Goal: Task Accomplishment & Management: Manage account settings

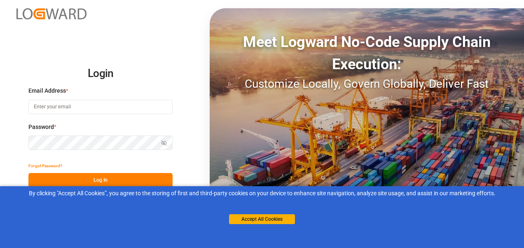
click at [92, 108] on input at bounding box center [100, 107] width 144 height 14
type input "[PERSON_NAME][EMAIL_ADDRESS][PERSON_NAME][DOMAIN_NAME]"
click at [95, 175] on button "Log In" at bounding box center [100, 180] width 144 height 14
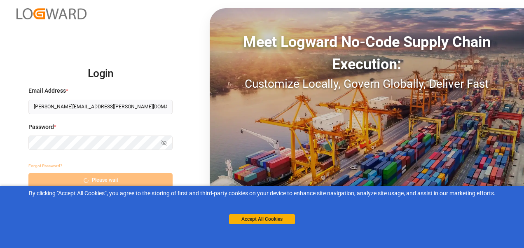
click at [269, 140] on div "Login Email Address * [PERSON_NAME][EMAIL_ADDRESS][PERSON_NAME][DOMAIN_NAME] Pa…" at bounding box center [262, 124] width 524 height 248
click at [411, 111] on div "Meet Logward No-Code Supply Chain Execution: Customize Locally, Govern Globally…" at bounding box center [367, 124] width 314 height 232
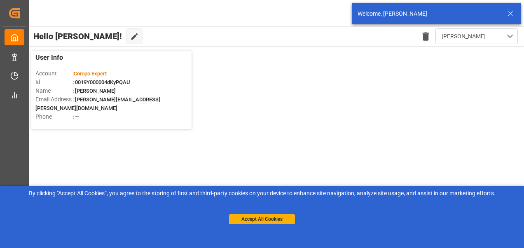
click at [223, 115] on div "User Info Account : Compo Expert Id : 0019Y000004dKyPQAU Name : [PERSON_NAME] E…" at bounding box center [275, 90] width 497 height 87
drag, startPoint x: 223, startPoint y: 115, endPoint x: 244, endPoint y: 168, distance: 56.8
click at [225, 131] on div "User Info Account : Compo Expert Id : 0019Y000004dKyPQAU Name : [PERSON_NAME] E…" at bounding box center [275, 90] width 497 height 87
drag, startPoint x: 244, startPoint y: 168, endPoint x: 246, endPoint y: 173, distance: 5.4
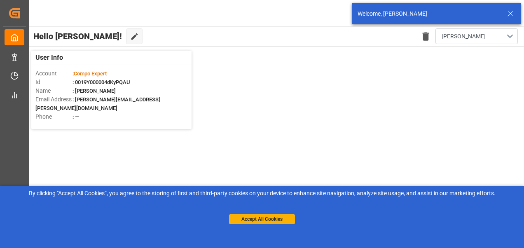
click at [246, 171] on main "Hello [PERSON_NAME]! Edit Cockpit Delete template [PERSON_NAME] User Info Accou…" at bounding box center [275, 134] width 497 height 217
click at [248, 177] on main "Hello [PERSON_NAME]! Edit Cockpit Delete template [PERSON_NAME] User Info Accou…" at bounding box center [275, 134] width 497 height 217
drag, startPoint x: 248, startPoint y: 177, endPoint x: 264, endPoint y: 209, distance: 36.1
click at [250, 187] on div "Created by potrace 1.15, written by [PERSON_NAME] [DATE]-[DATE] Created by potr…" at bounding box center [262, 124] width 524 height 248
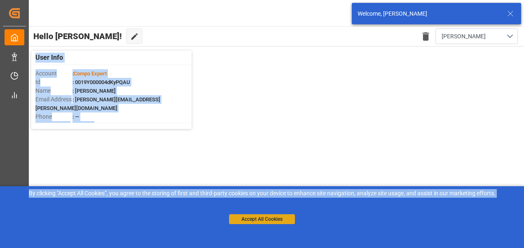
drag, startPoint x: 264, startPoint y: 209, endPoint x: 263, endPoint y: 223, distance: 13.7
click at [265, 210] on div "Accept All Cookies" at bounding box center [262, 211] width 66 height 26
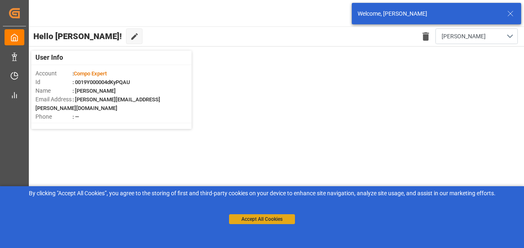
click at [264, 219] on div "Accept All Cookies" at bounding box center [262, 211] width 66 height 26
click at [263, 223] on button "Accept All Cookies" at bounding box center [262, 219] width 66 height 10
click at [263, 223] on main "Hello [PERSON_NAME]! Edit Cockpit Delete template [PERSON_NAME] User Info Accou…" at bounding box center [275, 134] width 497 height 217
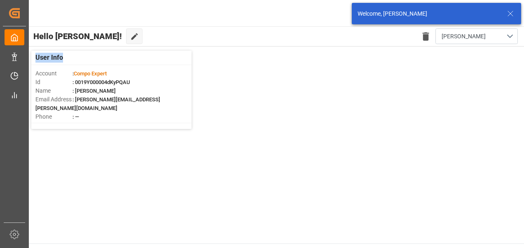
drag, startPoint x: 263, startPoint y: 223, endPoint x: 112, endPoint y: 121, distance: 182.0
click at [112, 121] on main "Hello [PERSON_NAME]! Edit Cockpit Delete template [PERSON_NAME] User Info Accou…" at bounding box center [275, 134] width 497 height 217
click at [127, 192] on main "Hello [PERSON_NAME]! Edit Cockpit Delete template [PERSON_NAME] User Info Accou…" at bounding box center [275, 134] width 497 height 217
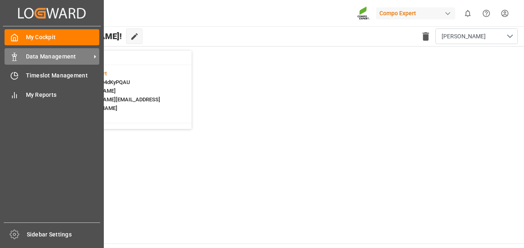
click at [73, 56] on span "Data Management" at bounding box center [58, 56] width 65 height 9
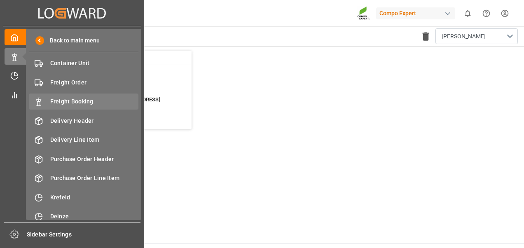
click at [102, 103] on span "Freight Booking" at bounding box center [94, 101] width 89 height 9
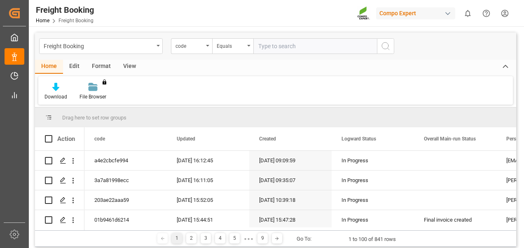
click at [103, 64] on div "Format" at bounding box center [101, 67] width 31 height 14
click at [137, 61] on div "View" at bounding box center [129, 67] width 25 height 14
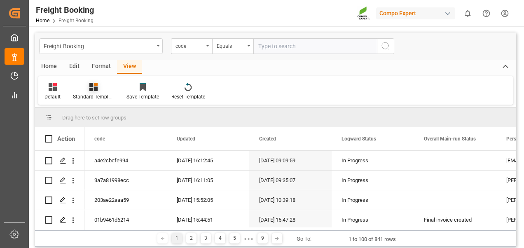
click at [89, 92] on div "Standard Templates" at bounding box center [94, 91] width 54 height 18
drag, startPoint x: 96, startPoint y: 122, endPoint x: 80, endPoint y: 116, distance: 17.0
click at [80, 116] on div "Overview Countries" at bounding box center [115, 116] width 80 height 17
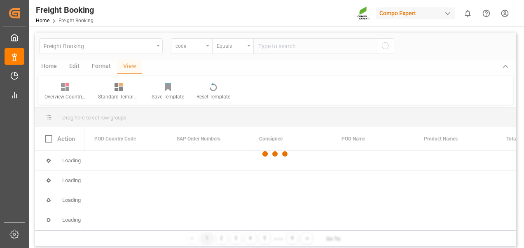
click at [103, 121] on div at bounding box center [275, 154] width 481 height 243
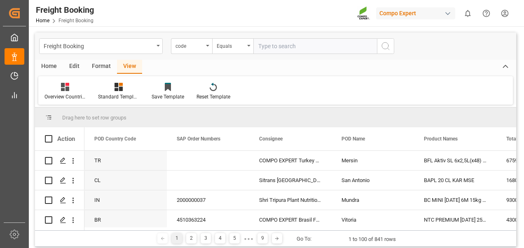
click at [275, 46] on input "text" at bounding box center [315, 46] width 124 height 16
click at [211, 48] on div "code" at bounding box center [191, 46] width 41 height 16
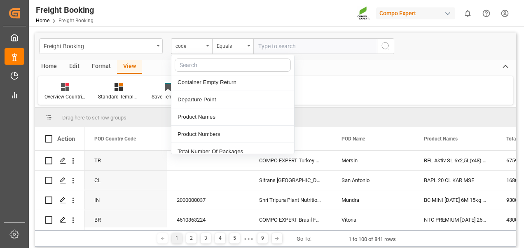
scroll to position [742, 0]
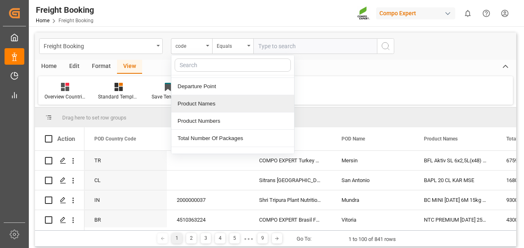
click at [207, 95] on div "Product Names" at bounding box center [232, 103] width 123 height 17
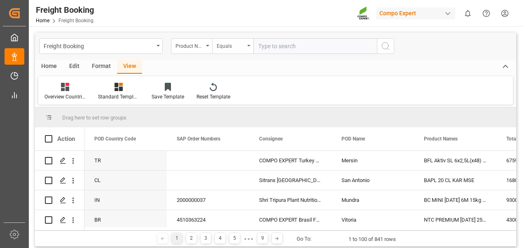
click at [228, 45] on div "Equals" at bounding box center [231, 44] width 28 height 9
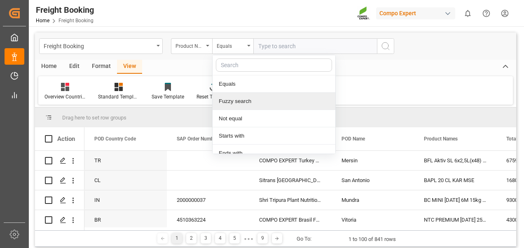
click at [234, 102] on div "Fuzzy search" at bounding box center [274, 101] width 123 height 17
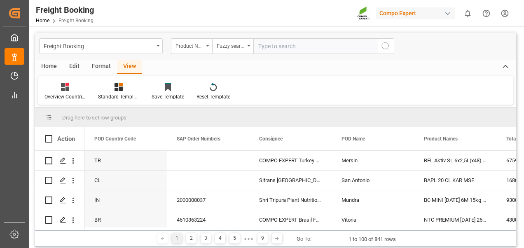
click at [274, 51] on input "text" at bounding box center [315, 46] width 124 height 16
type input "HYS"
click at [387, 47] on icon "search button" at bounding box center [386, 46] width 10 height 10
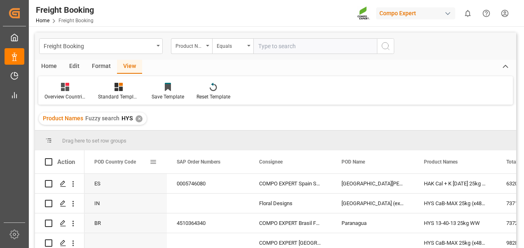
drag, startPoint x: 100, startPoint y: 183, endPoint x: 94, endPoint y: 156, distance: 27.7
click at [94, 156] on div "Action POD Country Code SAP Order Numbers Consignee ES" at bounding box center [275, 201] width 481 height 103
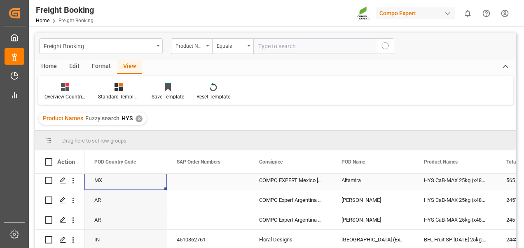
click at [96, 183] on div "MX" at bounding box center [125, 180] width 82 height 19
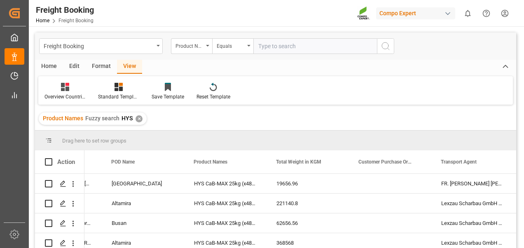
scroll to position [379, 0]
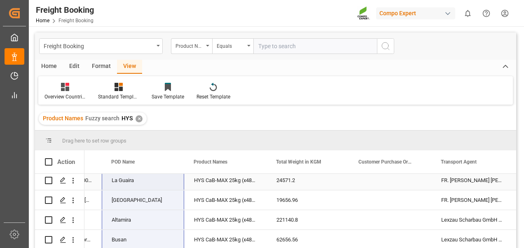
drag, startPoint x: 120, startPoint y: 185, endPoint x: 125, endPoint y: 190, distance: 7.6
click at [168, 161] on span at bounding box center [170, 161] width 7 height 7
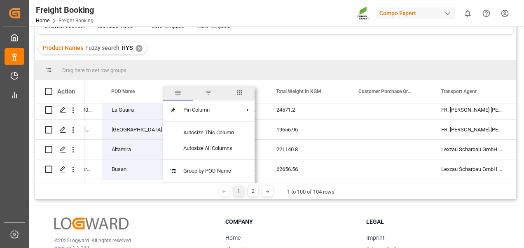
scroll to position [82, 0]
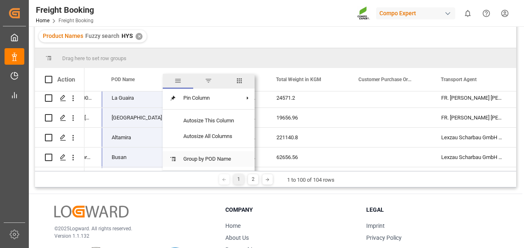
click at [183, 159] on span "Group by POD Name" at bounding box center [209, 159] width 64 height 16
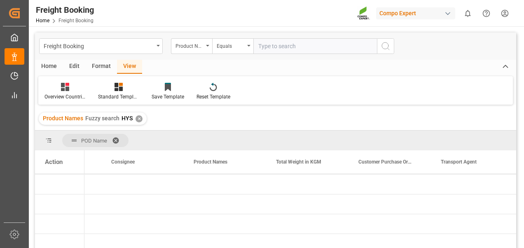
scroll to position [0, 0]
click at [113, 137] on span at bounding box center [118, 140] width 13 height 7
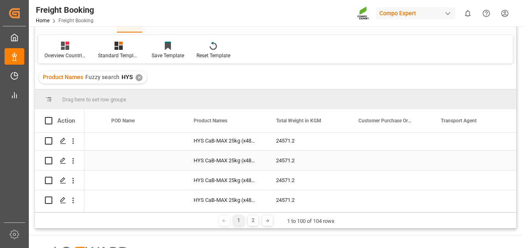
scroll to position [1904, 0]
click at [263, 219] on div at bounding box center [268, 221] width 10 height 10
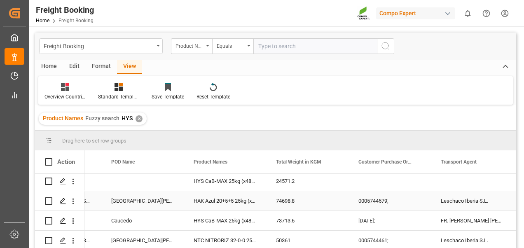
scroll to position [82, 0]
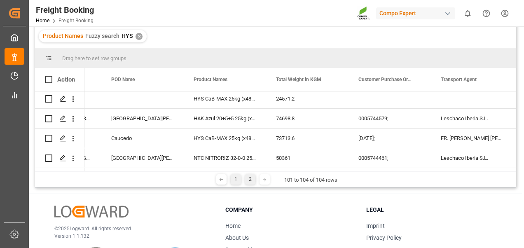
click at [233, 182] on div "1" at bounding box center [236, 179] width 10 height 10
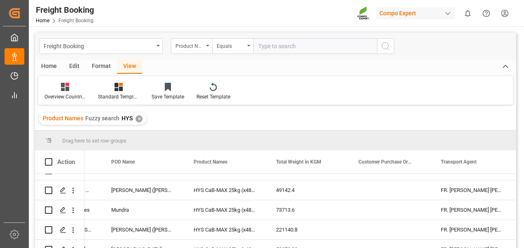
scroll to position [783, 0]
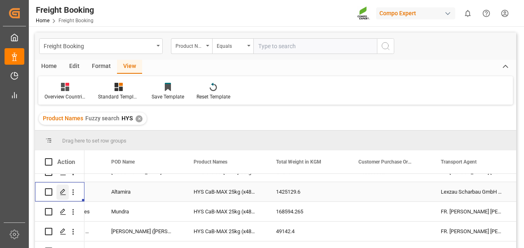
click at [60, 193] on icon "Press SPACE to select this row." at bounding box center [63, 192] width 7 height 7
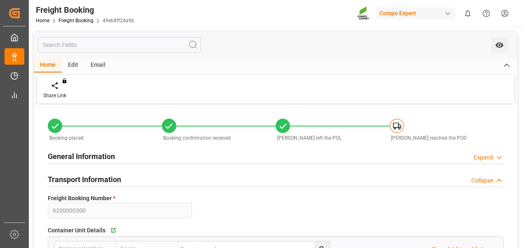
type input "Maersk"
type input "Maersk Line AS"
type input "9261451"
type input "DEHAM"
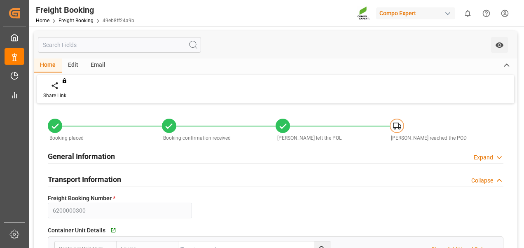
type input "MXATM"
type input "0"
type input "1425129.6"
type input "[DATE] 01:00"
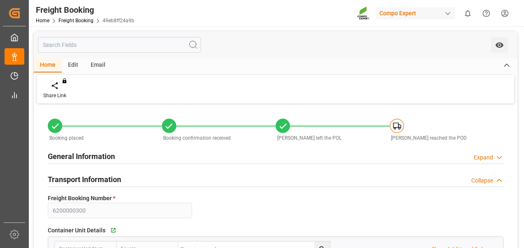
type input "[DATE] 01:00"
type input "[DATE] 22:30"
type input "[DATE] 23:00"
type input "[DATE]"
type input "[DATE] 16:04"
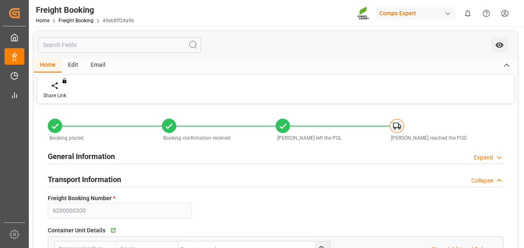
type input "[DATE] 16:06"
type input "[DATE] 11:22"
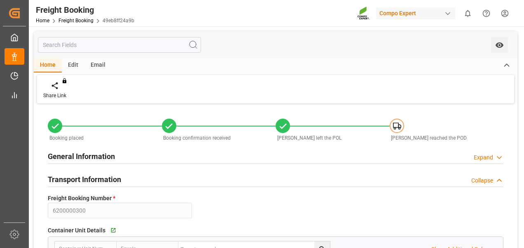
type input "[DATE] 08:59"
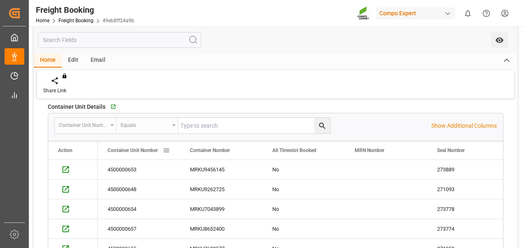
scroll to position [41, 0]
